Goal: Task Accomplishment & Management: Manage account settings

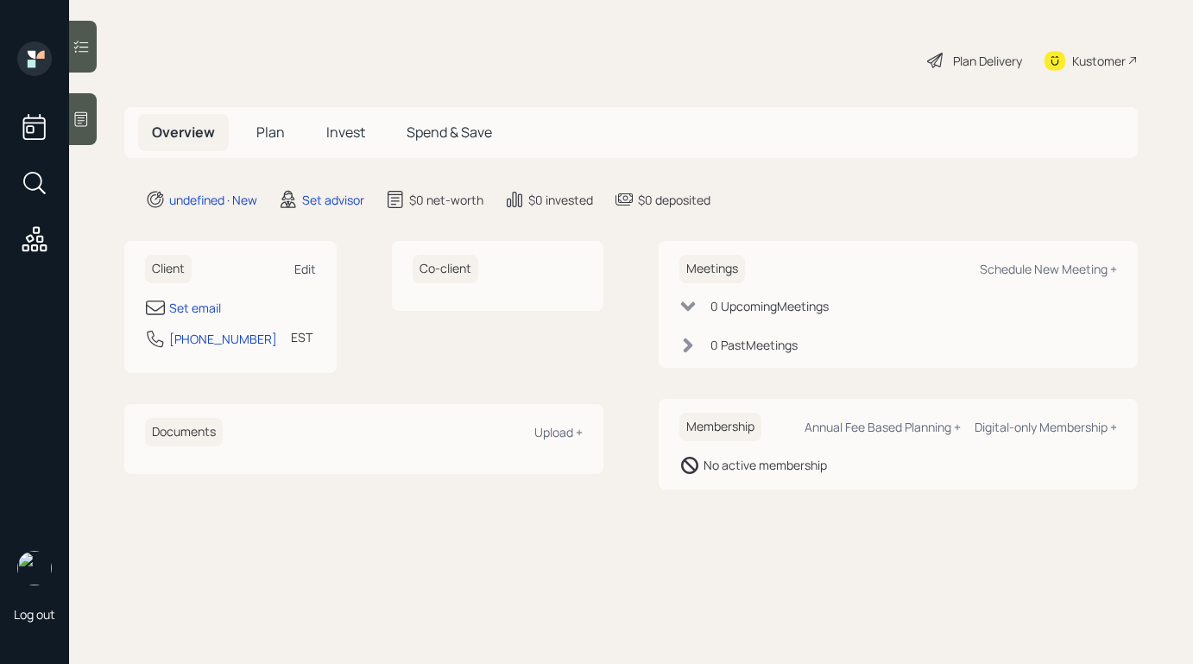
click at [315, 269] on div "Edit" at bounding box center [305, 269] width 22 height 16
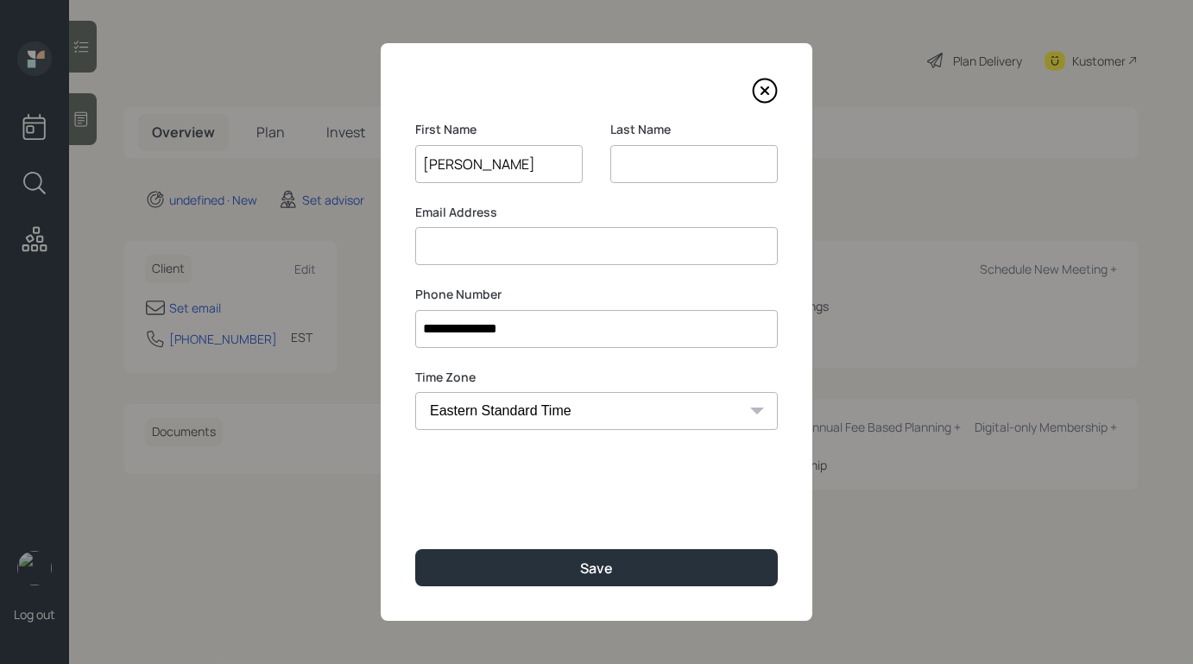
type input "[PERSON_NAME]"
click at [626, 166] on input "[PERSON_NAME]" at bounding box center [693, 164] width 167 height 38
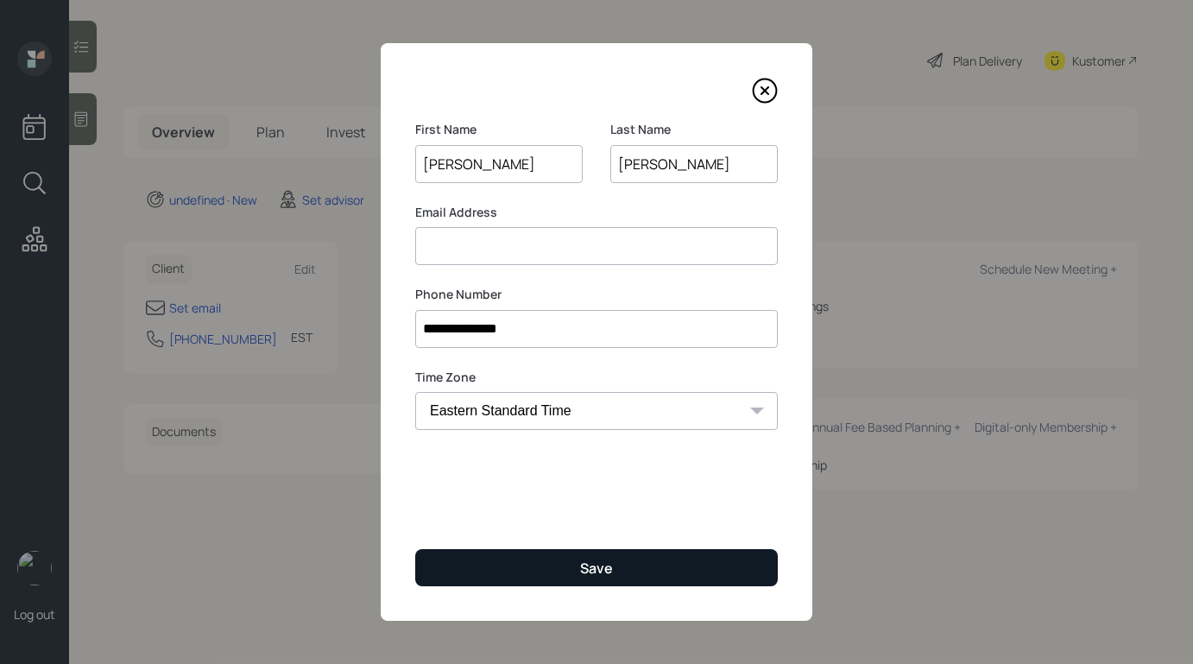
type input "[PERSON_NAME]"
click at [614, 558] on button "Save" at bounding box center [596, 567] width 363 height 37
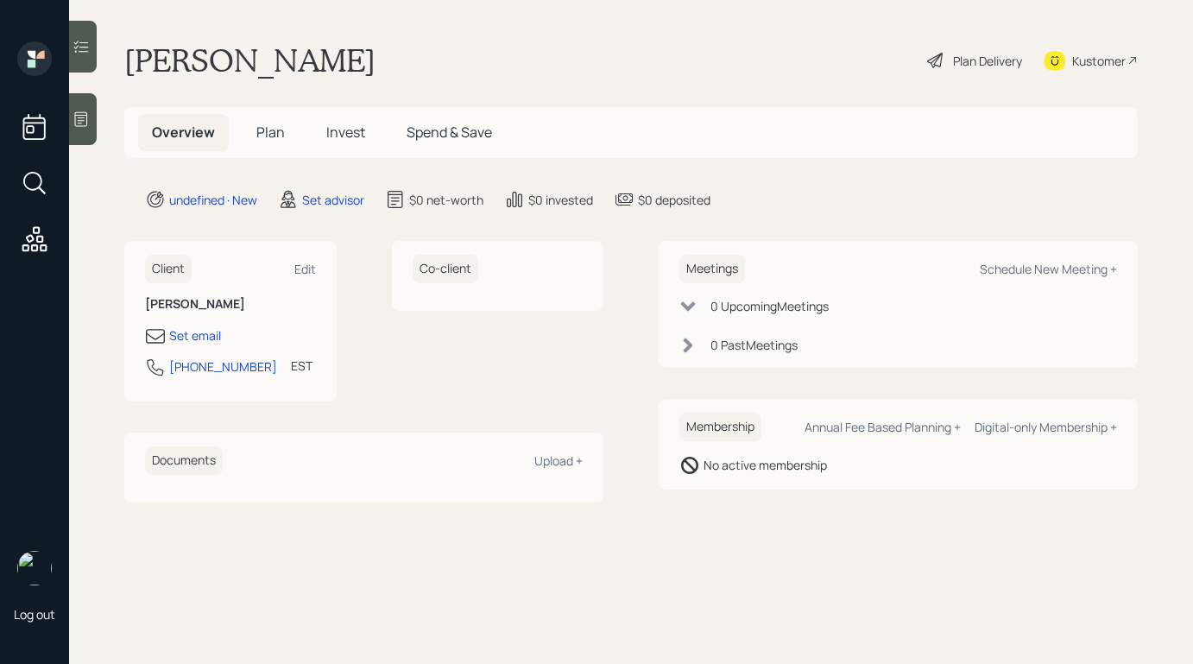
click at [91, 134] on div at bounding box center [83, 119] width 28 height 52
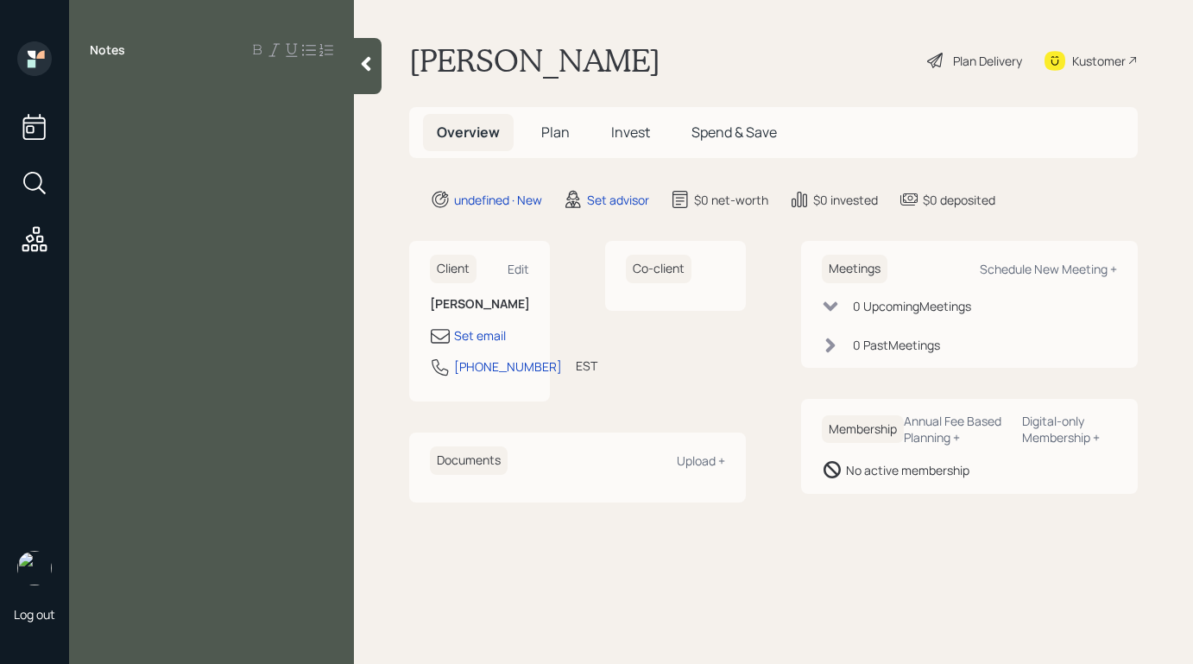
click at [363, 73] on div at bounding box center [368, 66] width 28 height 56
